Goal: Task Accomplishment & Management: Complete application form

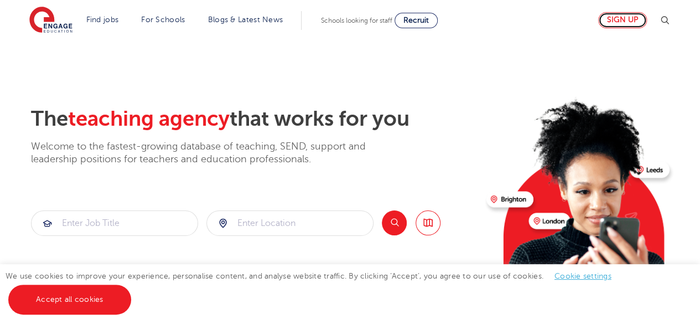
click at [632, 26] on link "Sign up" at bounding box center [622, 20] width 49 height 16
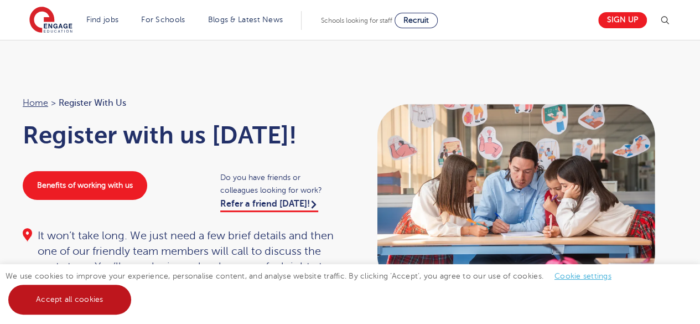
click at [86, 299] on link "Accept all cookies" at bounding box center [69, 299] width 123 height 30
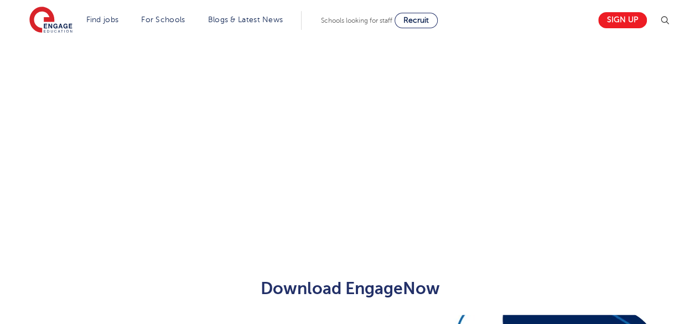
scroll to position [305, 0]
